Goal: Task Accomplishment & Management: Use online tool/utility

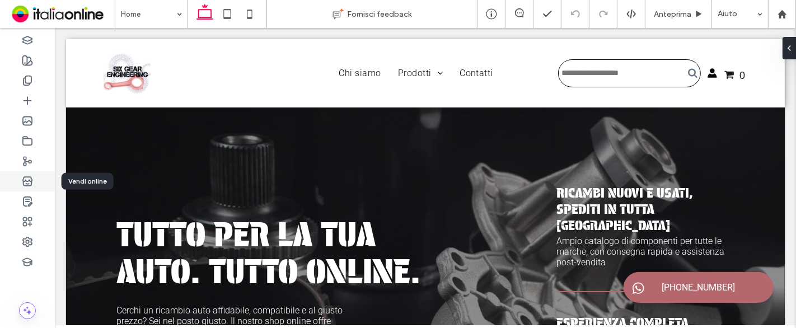
click at [29, 181] on icon at bounding box center [27, 181] width 11 height 11
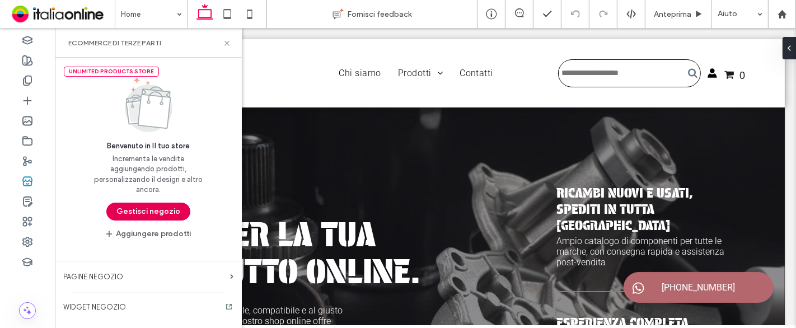
click at [126, 209] on button "Gestisci negozio" at bounding box center [148, 212] width 84 height 18
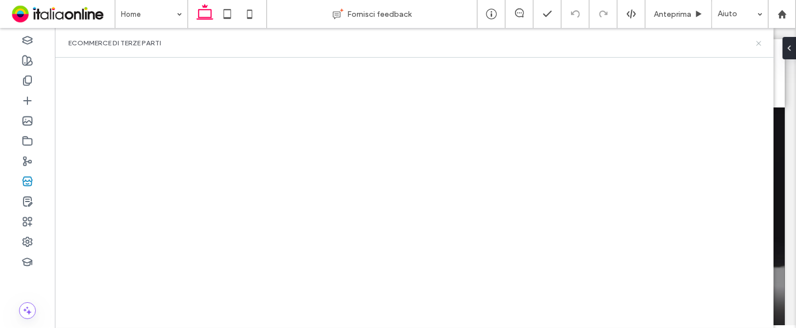
drag, startPoint x: 684, startPoint y: 36, endPoint x: 755, endPoint y: 41, distance: 71.3
click at [755, 41] on icon at bounding box center [759, 43] width 8 height 8
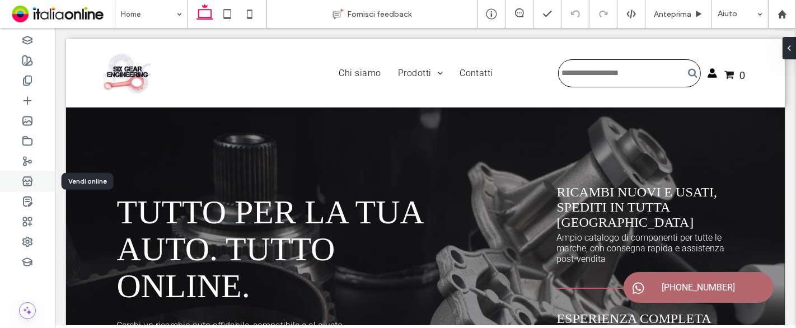
click at [30, 180] on icon at bounding box center [27, 181] width 11 height 11
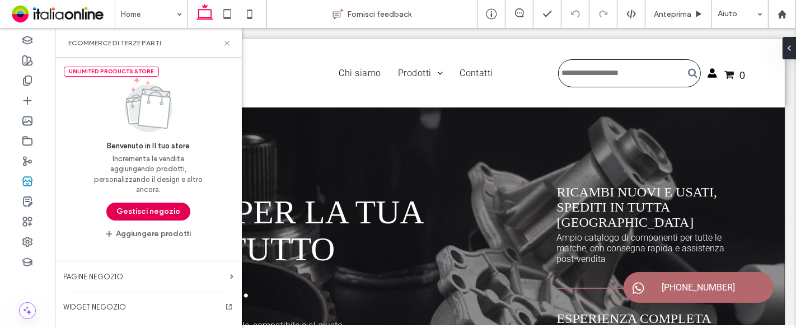
click at [171, 212] on button "Gestisci negozio" at bounding box center [148, 212] width 84 height 18
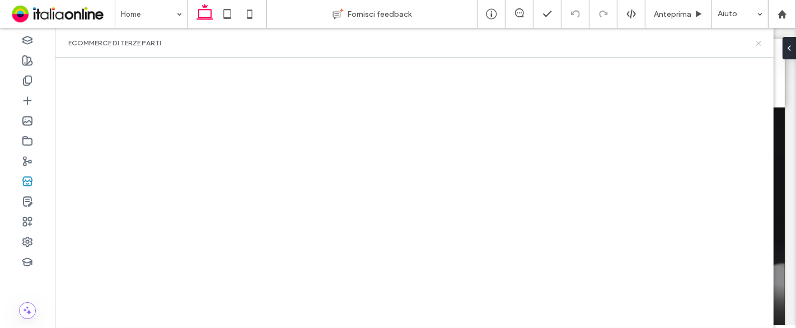
click at [759, 45] on icon at bounding box center [759, 43] width 8 height 8
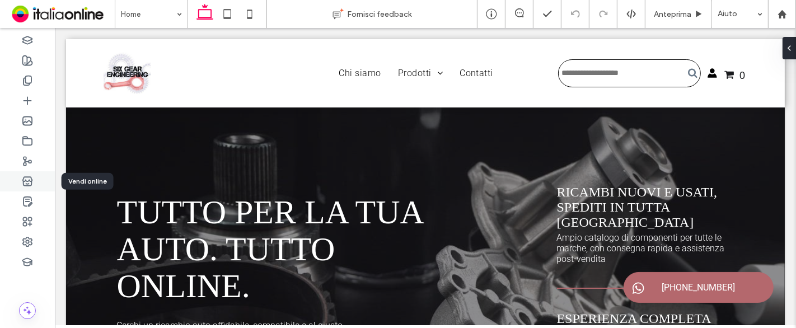
click at [24, 181] on use at bounding box center [27, 181] width 9 height 9
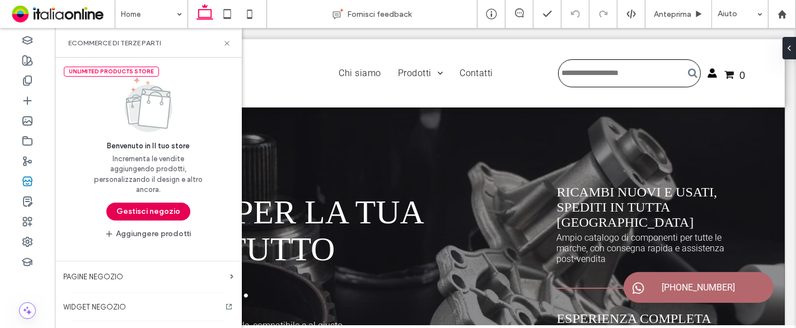
click at [156, 208] on button "Gestisci negozio" at bounding box center [148, 212] width 84 height 18
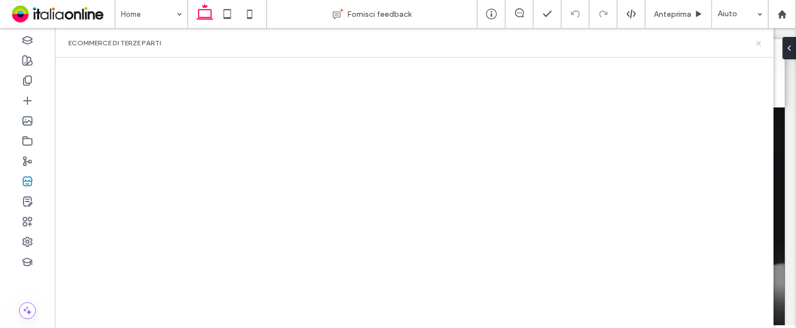
click at [758, 43] on icon at bounding box center [759, 43] width 8 height 8
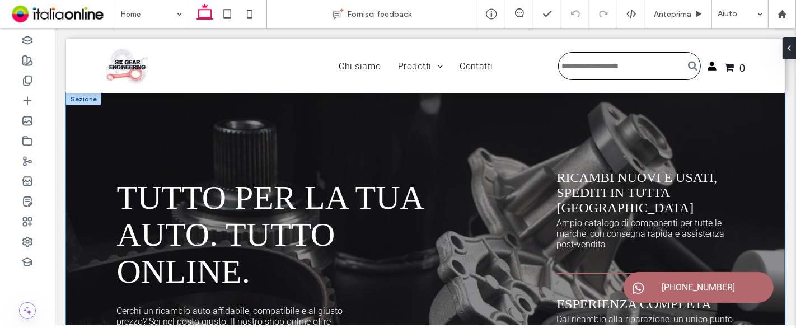
scroll to position [48, 0]
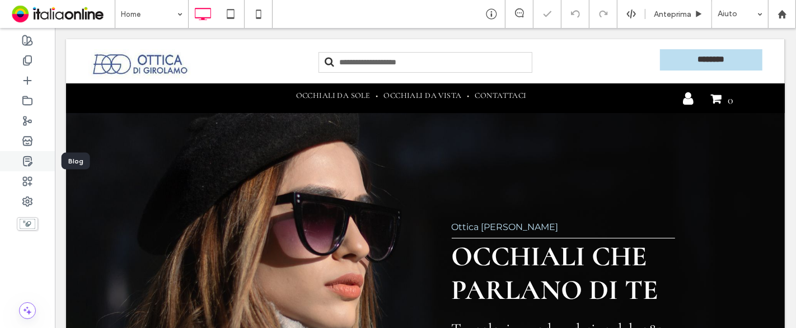
click at [25, 162] on icon at bounding box center [27, 161] width 11 height 11
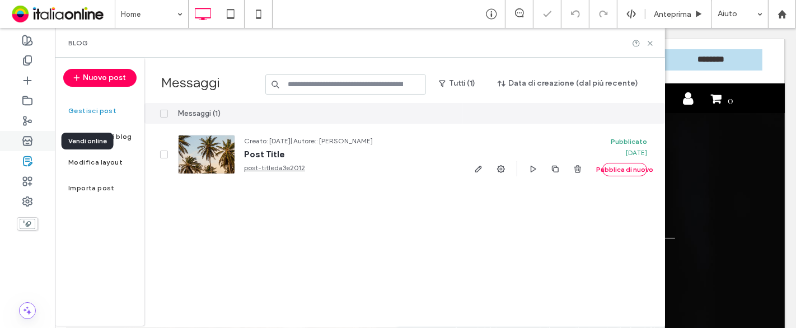
click at [30, 138] on icon at bounding box center [27, 140] width 11 height 11
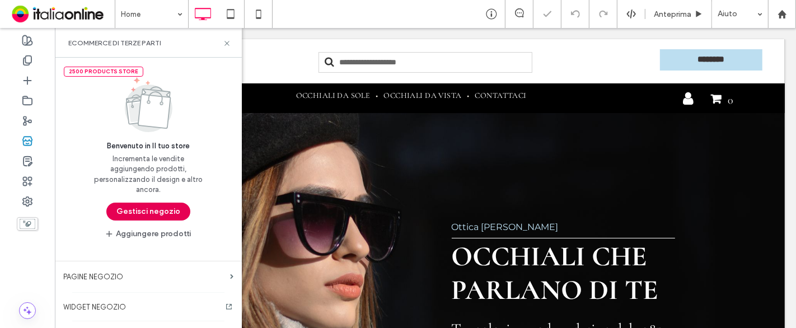
click at [141, 209] on button "Gestisci negozio" at bounding box center [148, 212] width 84 height 18
